Goal: Navigation & Orientation: Find specific page/section

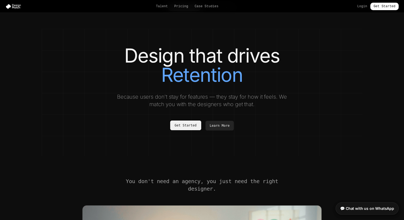
scroll to position [21, 0]
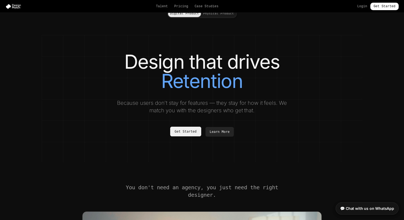
click at [185, 133] on link "Get Started" at bounding box center [185, 132] width 31 height 10
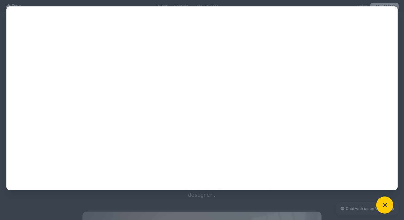
click at [149, 1] on div at bounding box center [202, 110] width 404 height 220
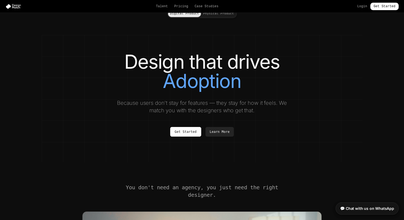
scroll to position [0, 0]
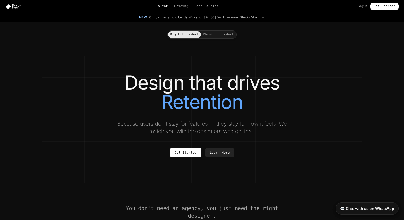
click at [161, 6] on link "Talent" at bounding box center [162, 6] width 12 height 4
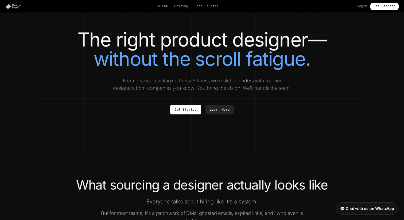
click at [14, 6] on img at bounding box center [14, 6] width 18 height 5
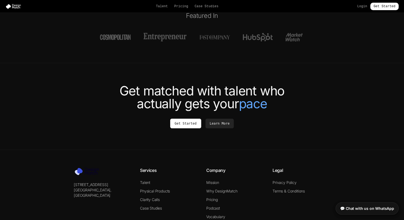
scroll to position [2017, 0]
